Goal: Obtain resource: Download file/media

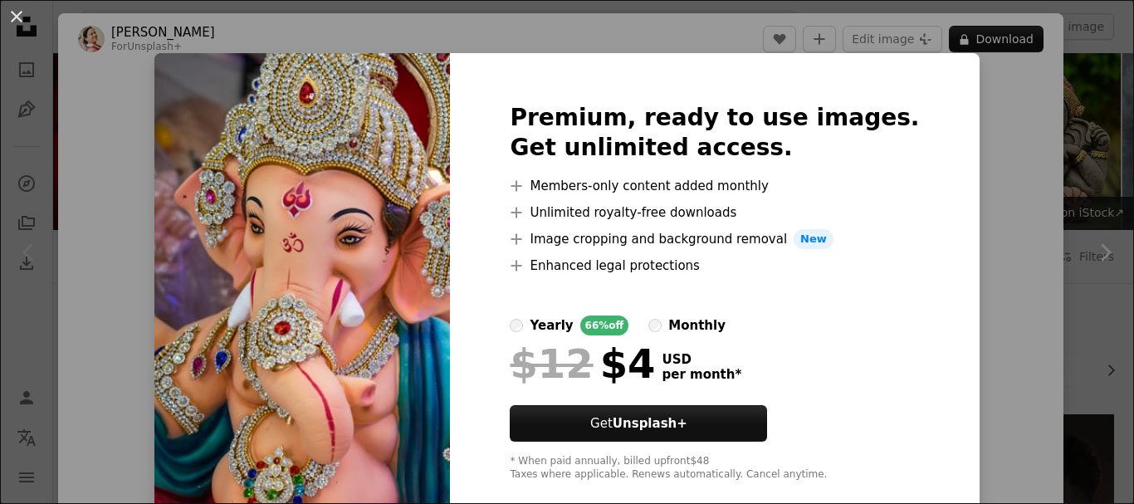
scroll to position [441, 0]
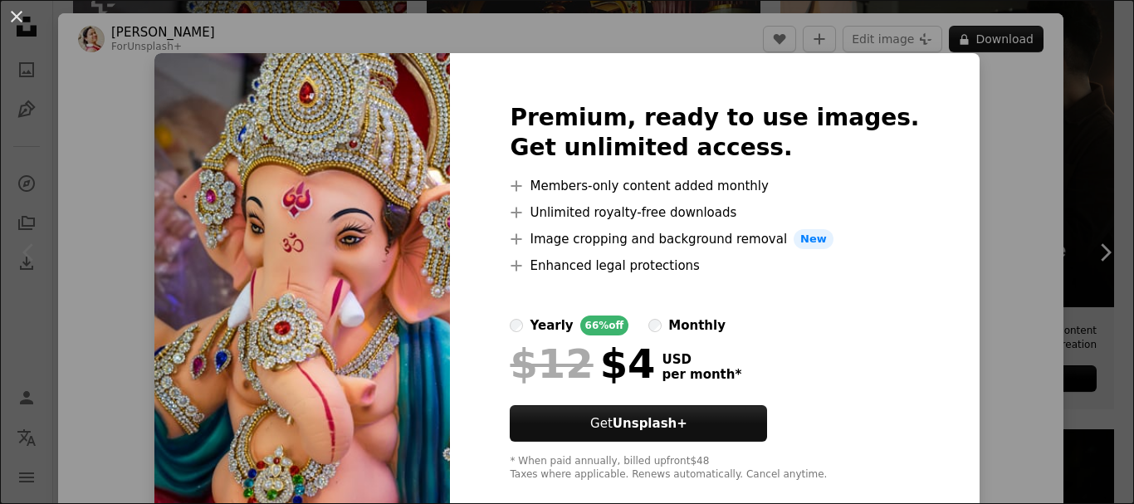
click at [965, 197] on div "An X shape Premium, ready to use images. Get unlimited access. A plus sign Memb…" at bounding box center [567, 252] width 1134 height 504
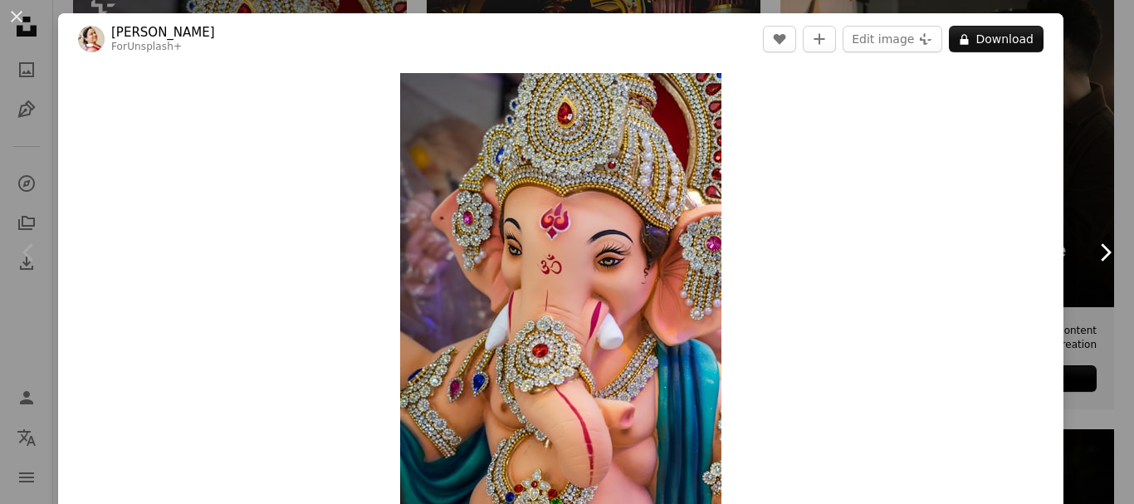
click at [1108, 208] on link "Chevron right" at bounding box center [1105, 252] width 58 height 159
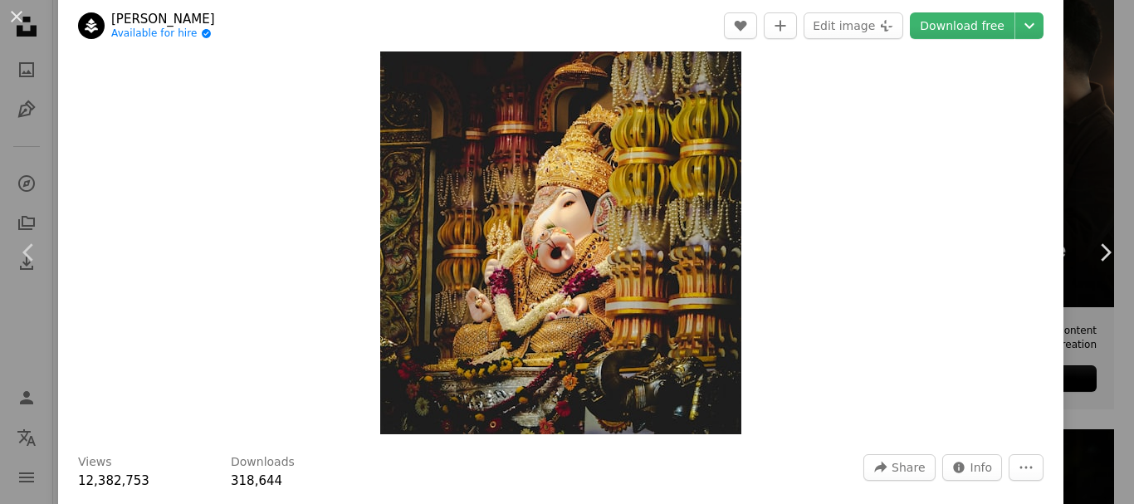
scroll to position [90, 0]
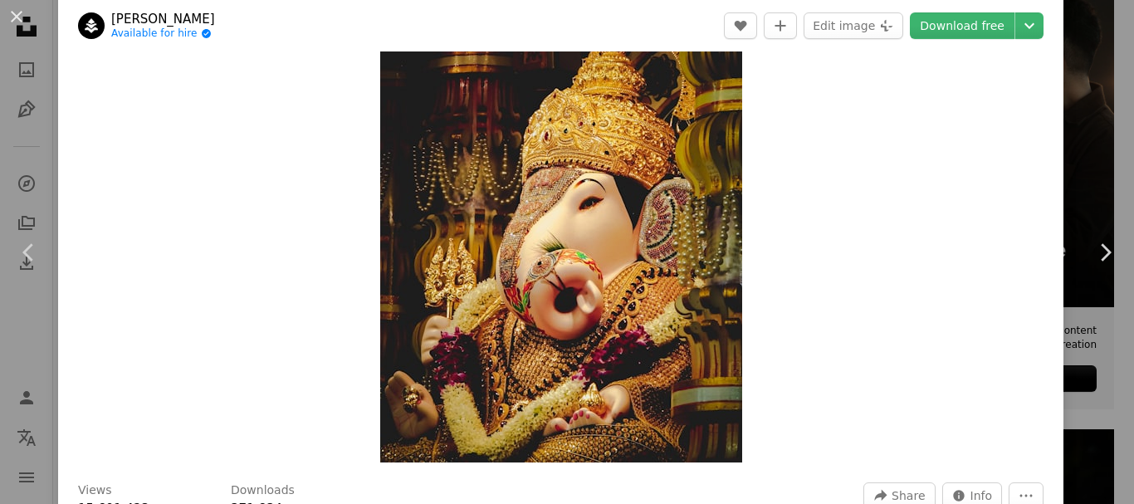
scroll to position [78, 0]
